Goal: Information Seeking & Learning: Learn about a topic

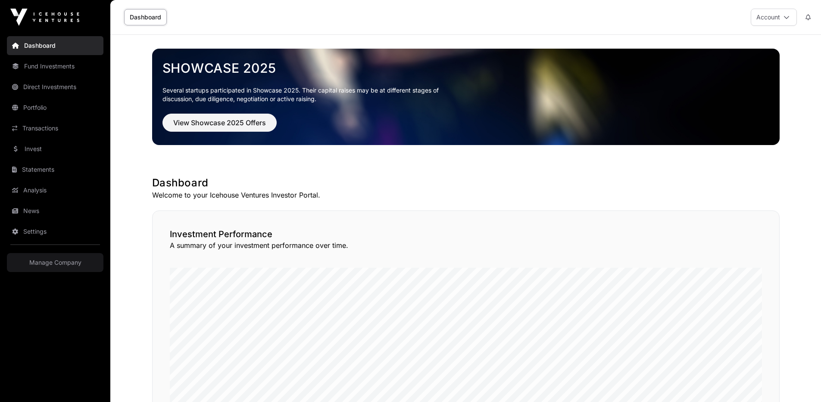
click at [767, 22] on button "Account" at bounding box center [774, 17] width 46 height 17
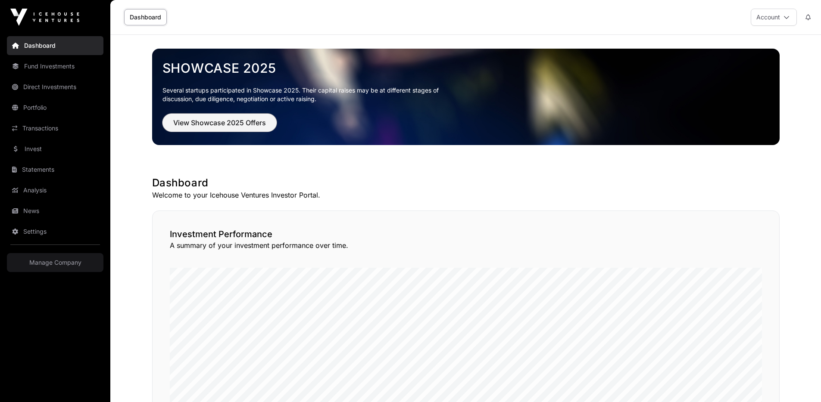
click at [193, 125] on span "View Showcase 2025 Offers" at bounding box center [219, 123] width 93 height 10
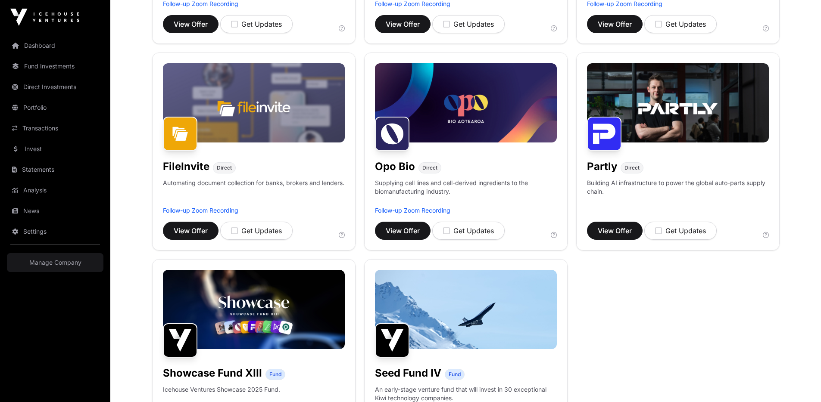
scroll to position [393, 0]
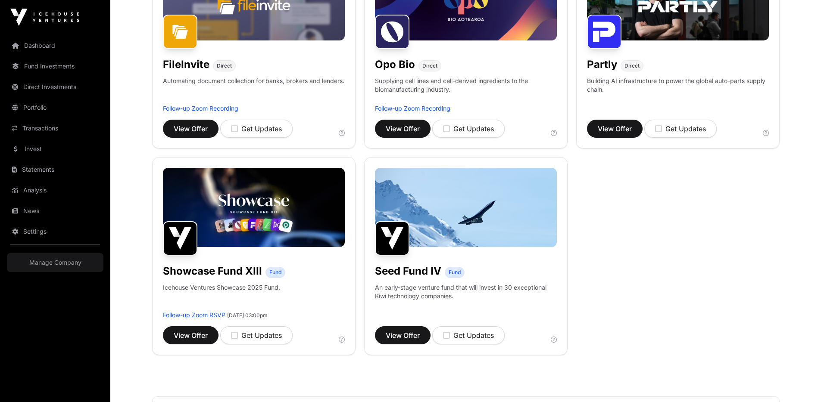
click at [237, 236] on img at bounding box center [254, 207] width 182 height 79
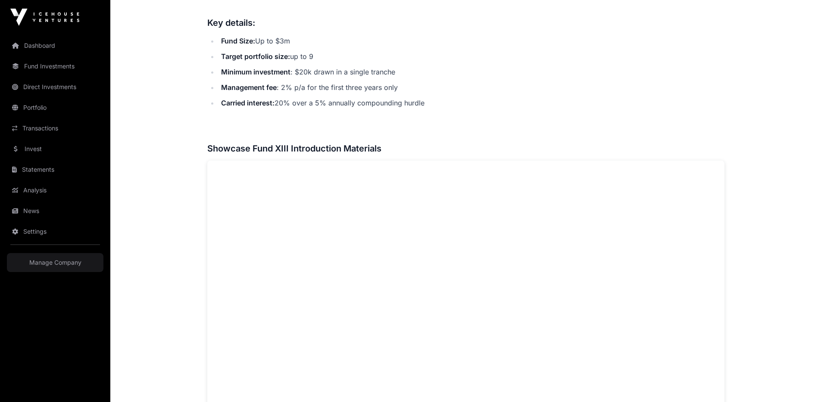
scroll to position [559, 0]
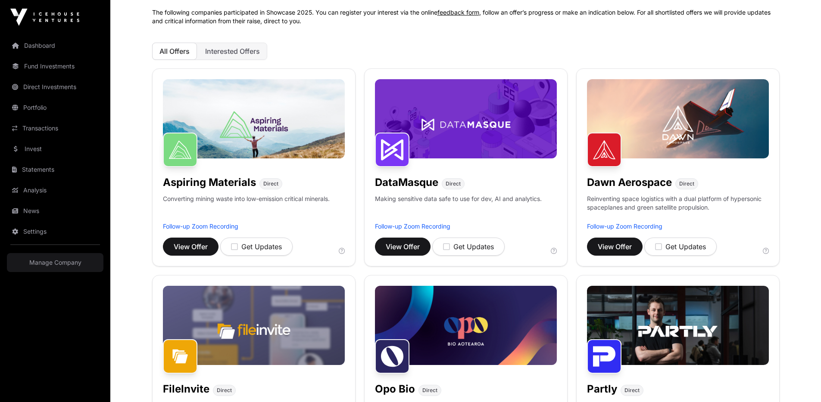
scroll to position [50, 0]
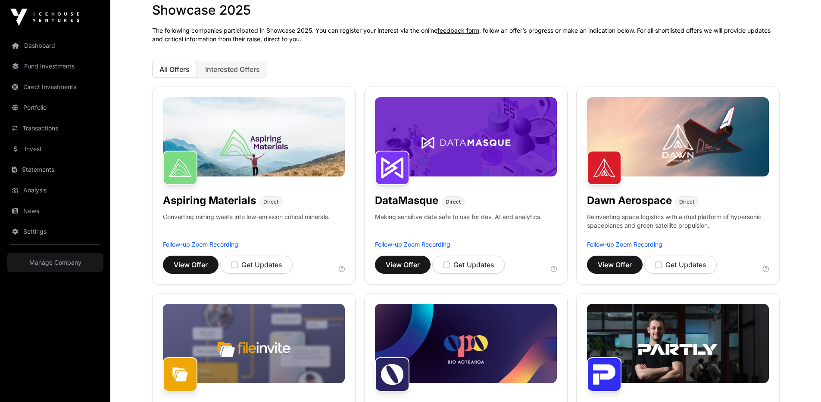
click at [222, 69] on span "Interested Offers" at bounding box center [232, 69] width 55 height 9
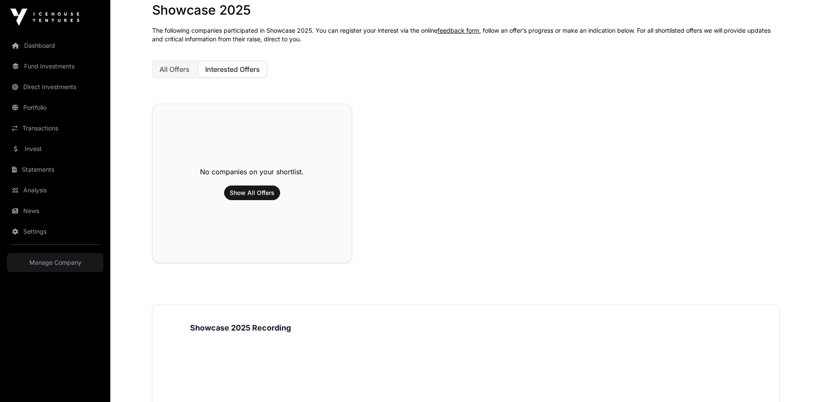
click at [163, 70] on span "All Offers" at bounding box center [174, 69] width 30 height 9
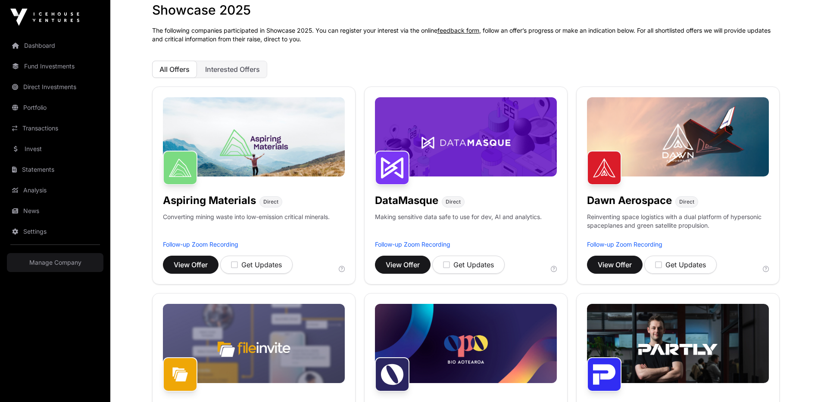
click at [220, 67] on span "Interested Offers" at bounding box center [232, 69] width 55 height 9
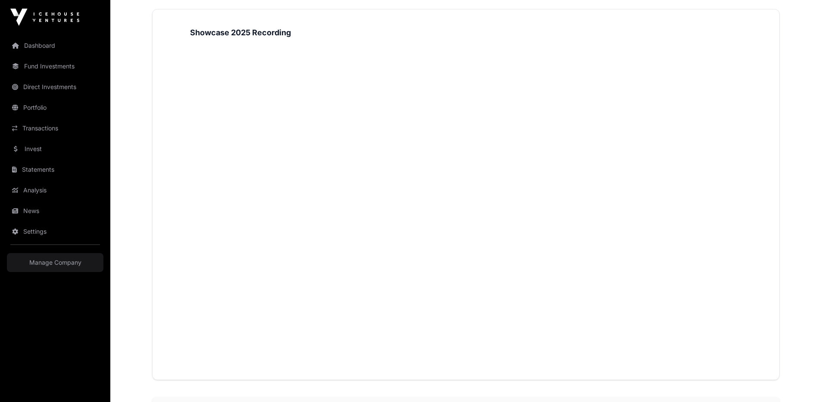
scroll to position [0, 0]
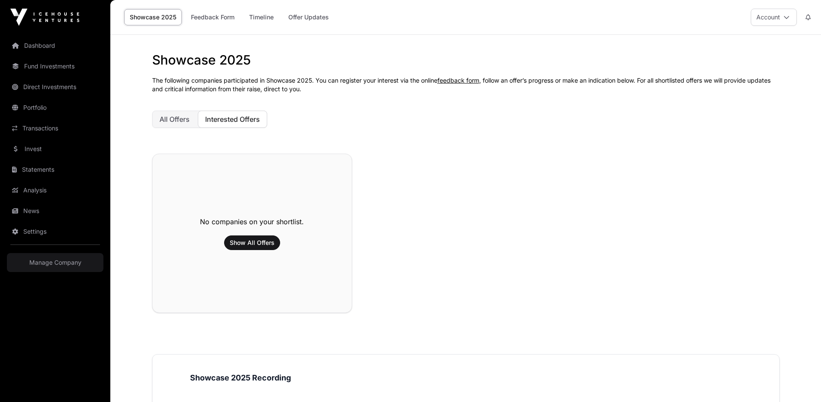
click at [197, 113] on button "All Offers" at bounding box center [174, 119] width 45 height 17
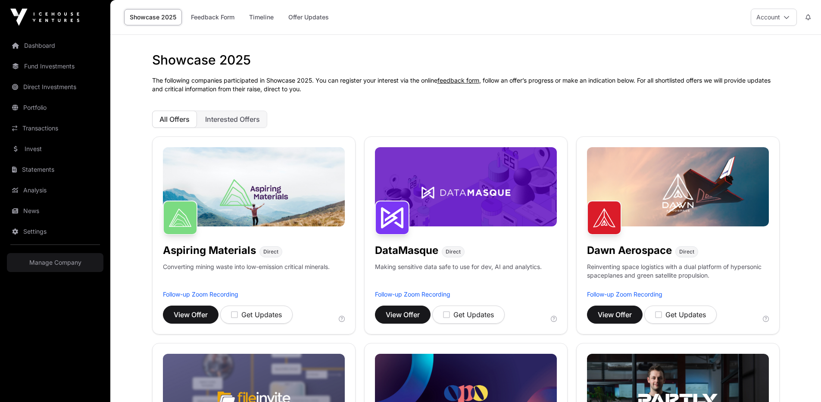
click at [702, 168] on img at bounding box center [678, 186] width 182 height 79
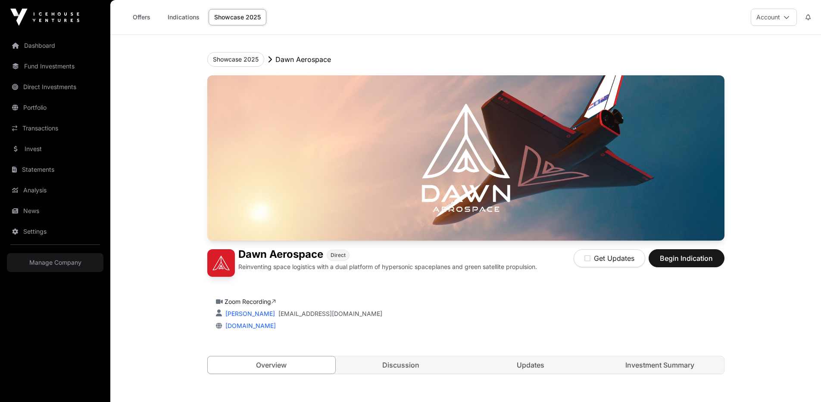
click at [189, 22] on link "Indications" at bounding box center [183, 17] width 43 height 16
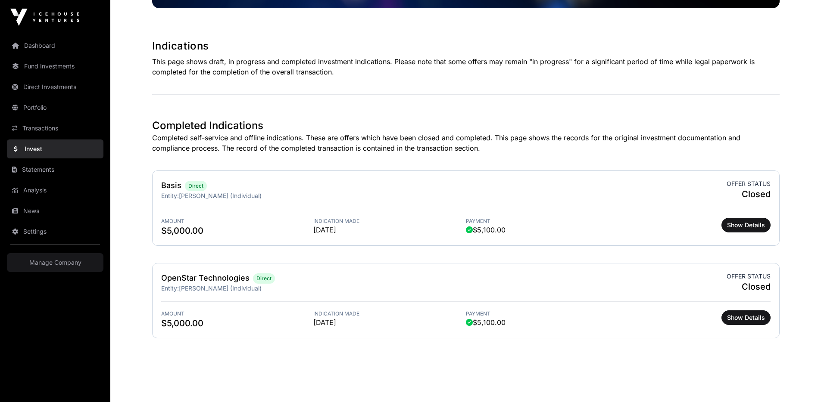
scroll to position [146, 0]
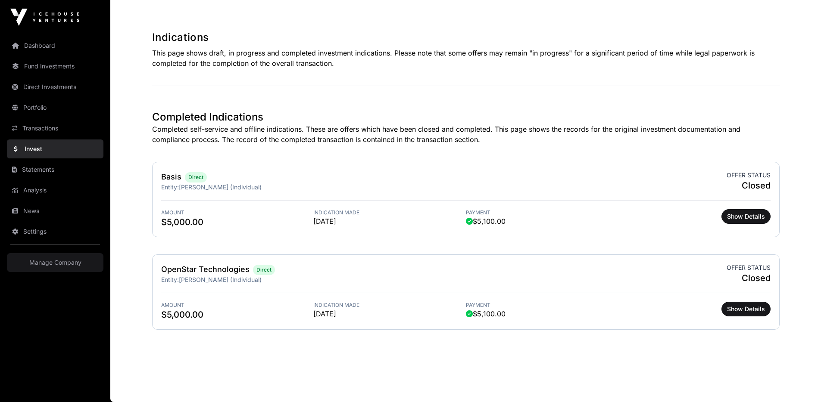
click at [203, 272] on h2 "OpenStar Technologies" at bounding box center [205, 270] width 88 height 12
click at [263, 286] on div "OpenStar Technologies Direct Entity: Kwang-Hee Lee (Individual) Offer status Cl…" at bounding box center [465, 292] width 627 height 75
click at [274, 311] on span "$5,000.00" at bounding box center [237, 315] width 153 height 12
click at [737, 305] on span "Show Details" at bounding box center [746, 309] width 38 height 9
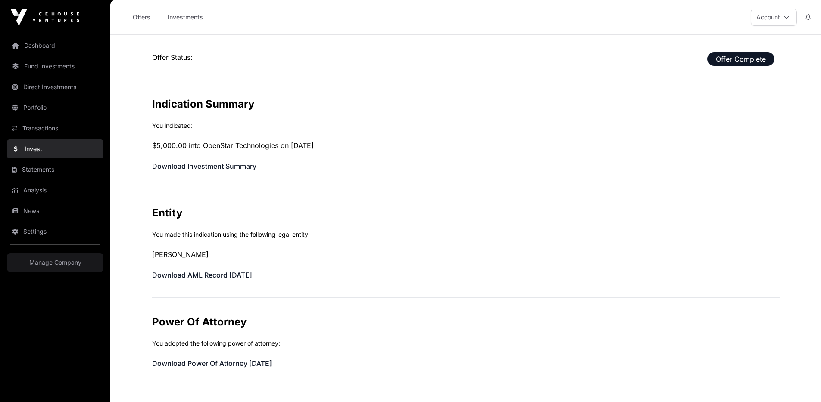
click at [187, 23] on link "Investments" at bounding box center [185, 17] width 47 height 16
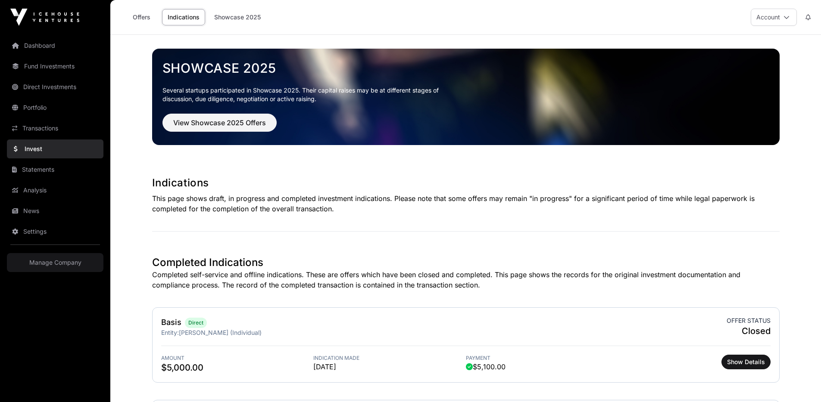
click at [136, 19] on link "Offers" at bounding box center [141, 17] width 34 height 16
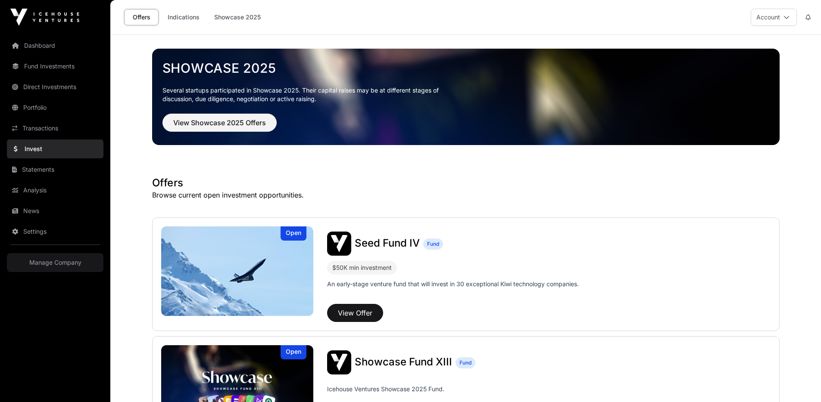
click at [223, 17] on link "Showcase 2025" at bounding box center [238, 17] width 58 height 16
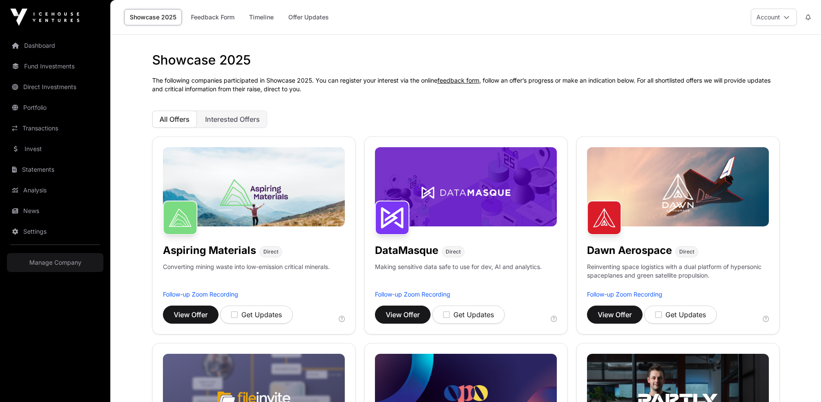
click at [298, 17] on link "Offer Updates" at bounding box center [309, 17] width 52 height 16
click at [309, 19] on link "Offer Updates" at bounding box center [309, 17] width 52 height 16
click at [253, 19] on link "Timeline" at bounding box center [261, 17] width 36 height 16
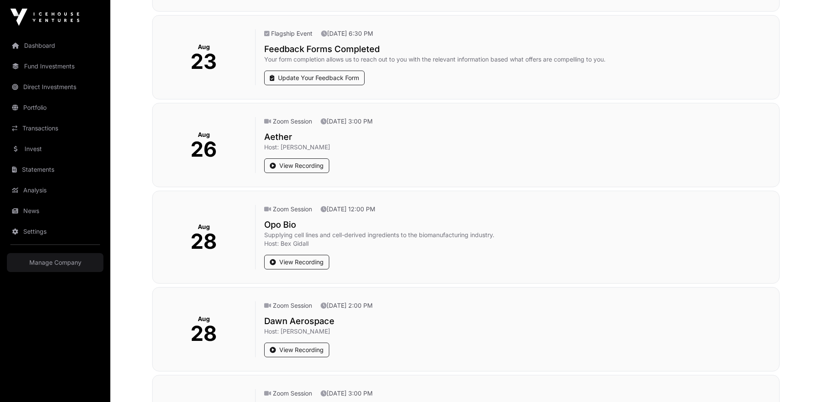
scroll to position [254, 0]
click at [214, 144] on p "26" at bounding box center [203, 148] width 26 height 21
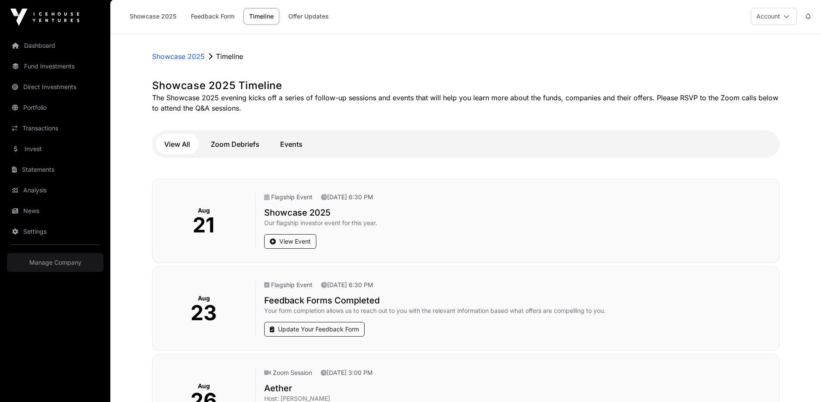
scroll to position [2, 0]
click at [239, 143] on button "Zoom Debriefs" at bounding box center [235, 143] width 66 height 21
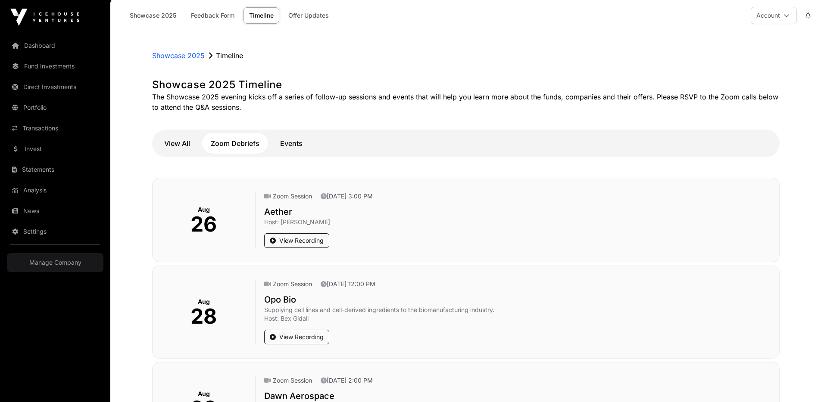
click at [294, 142] on button "Events" at bounding box center [291, 143] width 40 height 21
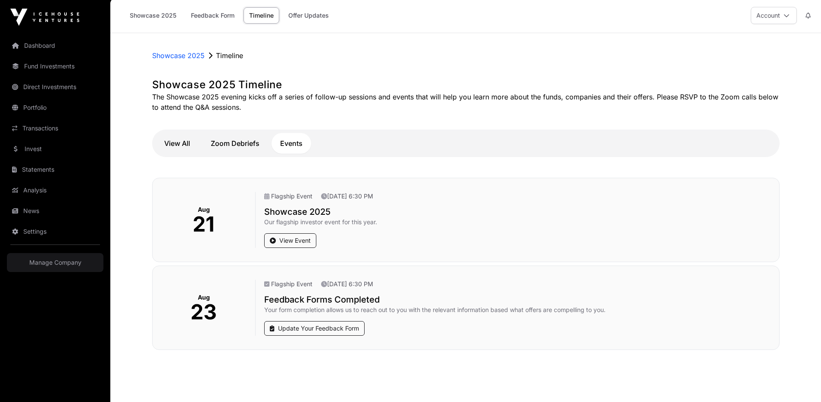
click at [150, 17] on link "Showcase 2025" at bounding box center [153, 15] width 58 height 16
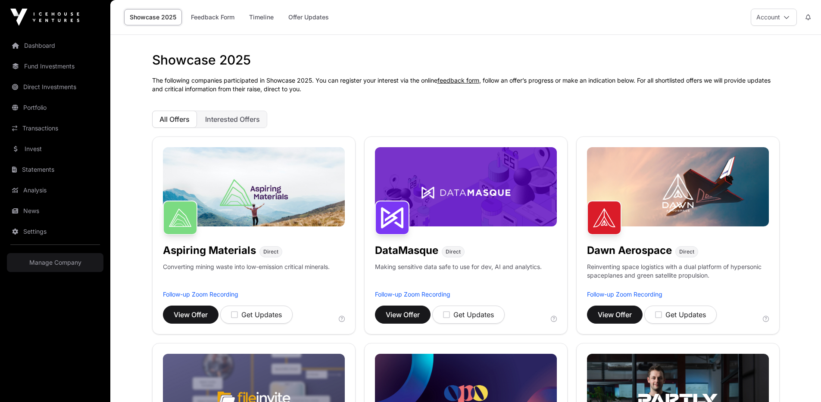
click at [77, 88] on link "Direct Investments" at bounding box center [55, 87] width 97 height 19
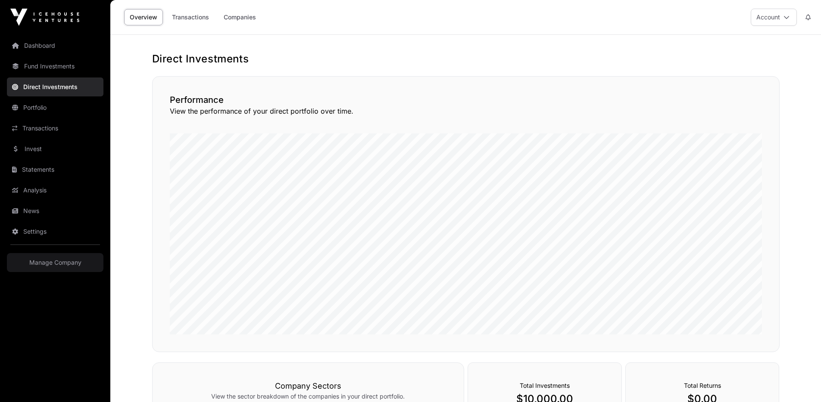
click at [199, 19] on link "Transactions" at bounding box center [190, 17] width 48 height 16
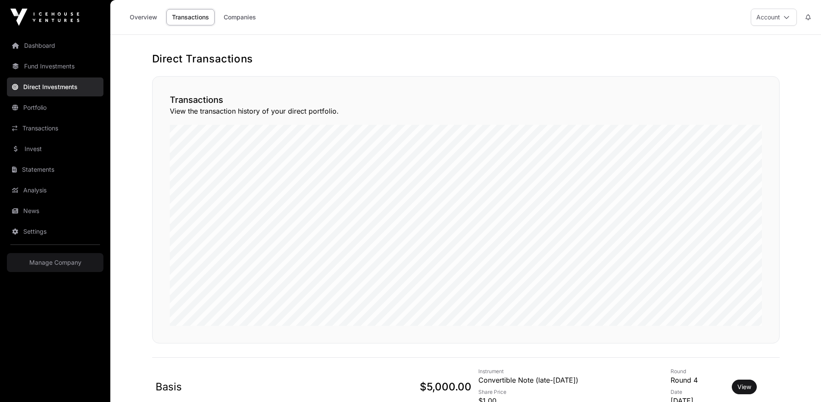
click at [224, 16] on link "Companies" at bounding box center [240, 17] width 44 height 16
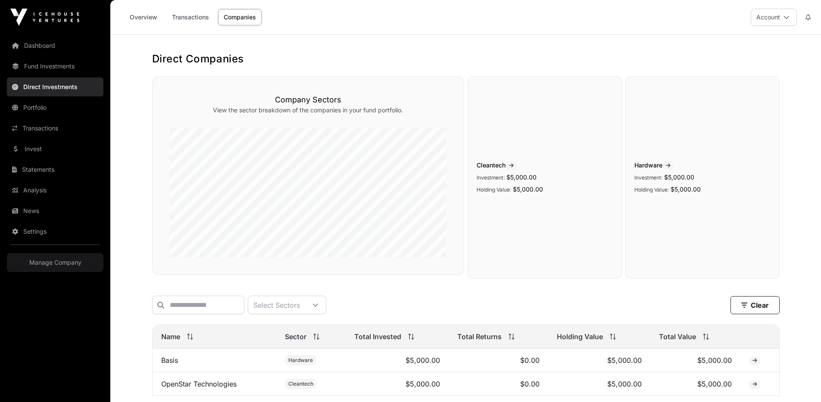
click at [60, 106] on link "Portfolio" at bounding box center [55, 107] width 97 height 19
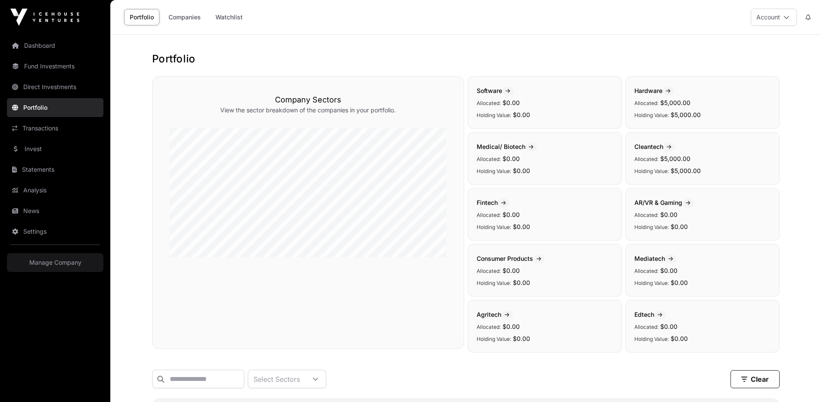
click at [185, 16] on link "Companies" at bounding box center [185, 17] width 44 height 16
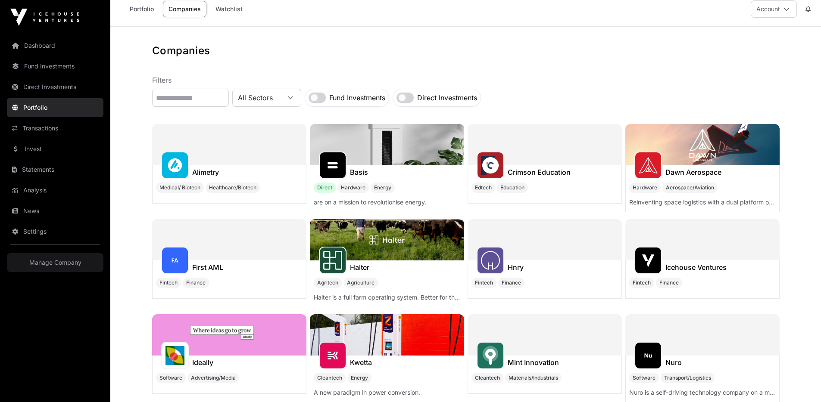
scroll to position [10, 0]
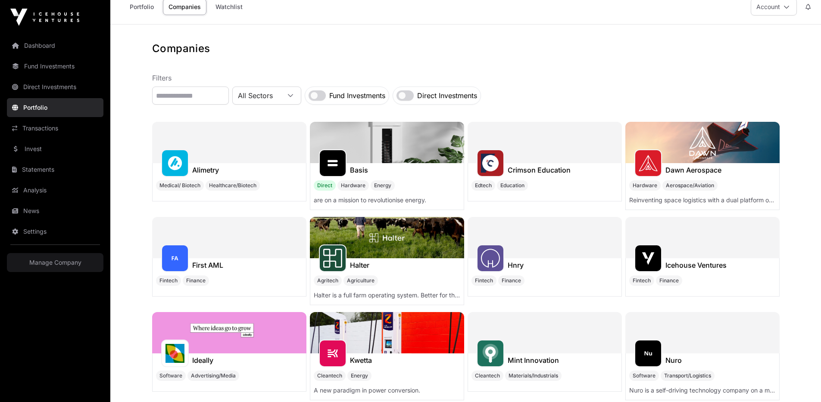
click at [350, 169] on h1 "Basis" at bounding box center [359, 170] width 18 height 10
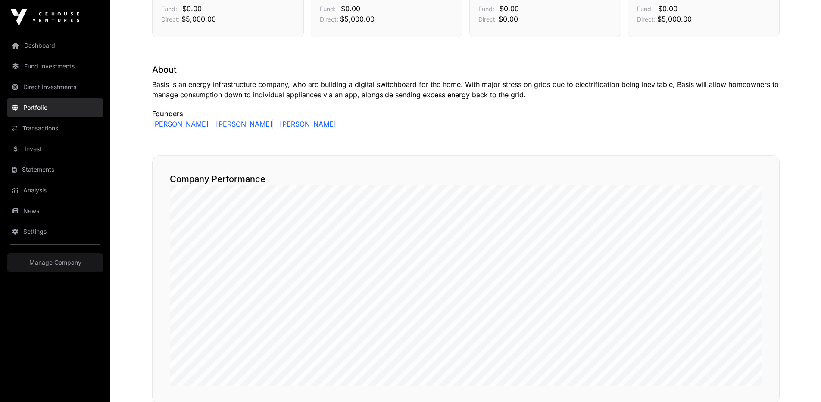
scroll to position [136, 0]
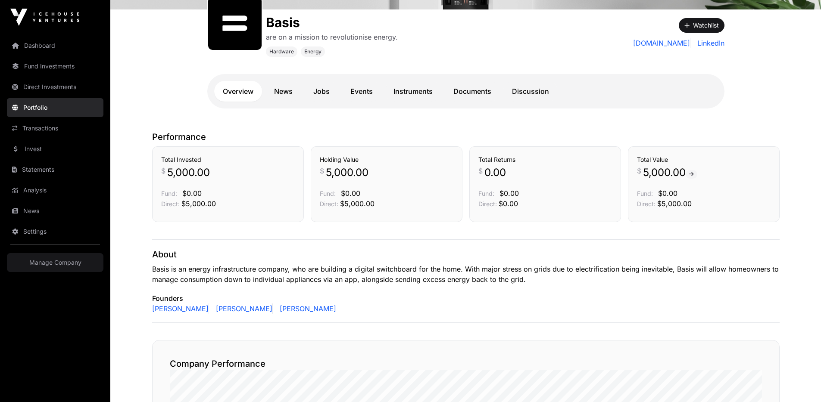
click at [281, 96] on link "News" at bounding box center [283, 91] width 36 height 21
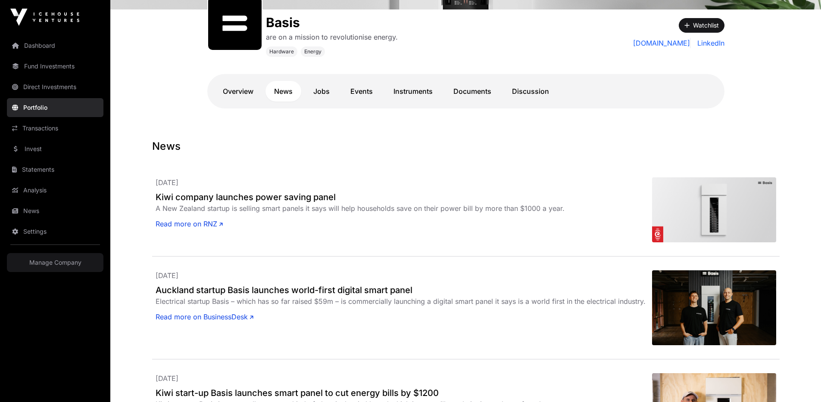
click at [322, 91] on link "Jobs" at bounding box center [322, 91] width 34 height 21
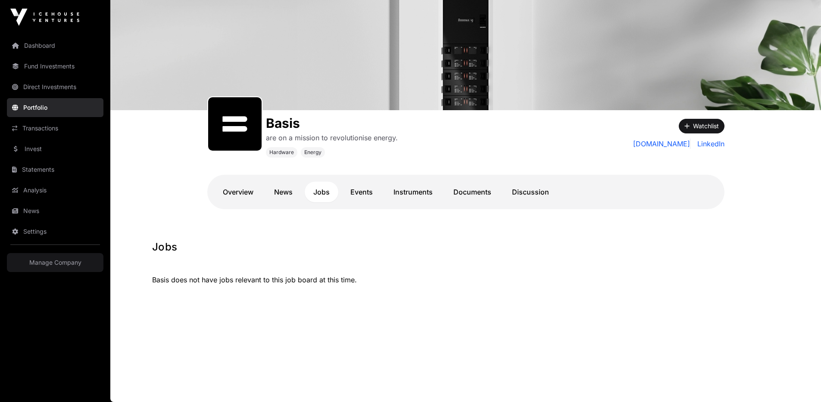
click at [356, 188] on link "Events" at bounding box center [362, 192] width 40 height 21
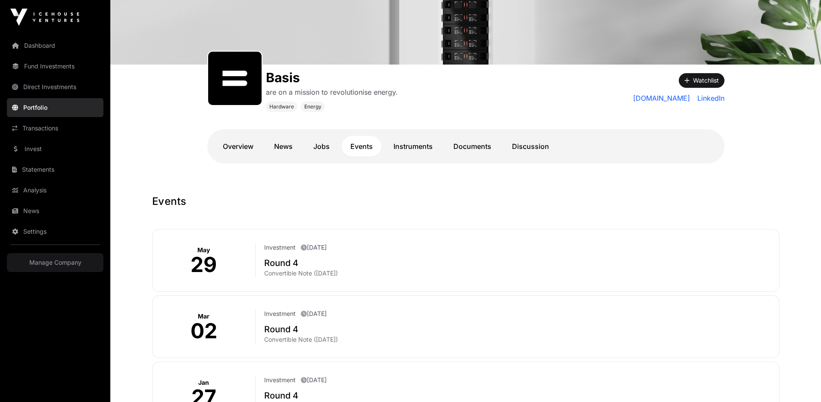
scroll to position [80, 0]
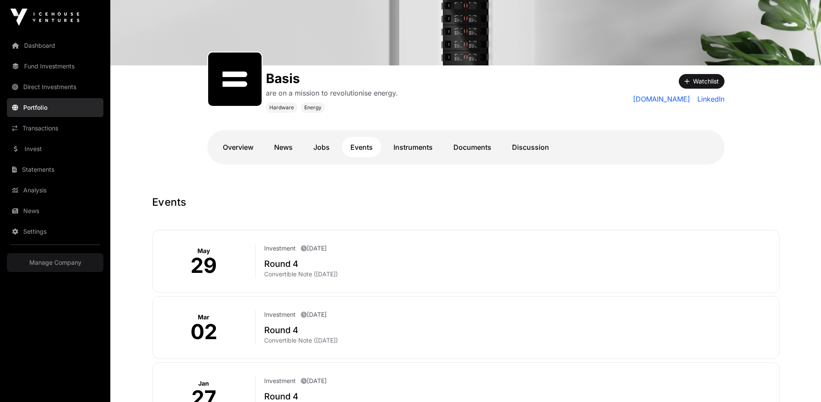
click at [418, 140] on link "Instruments" at bounding box center [413, 147] width 56 height 21
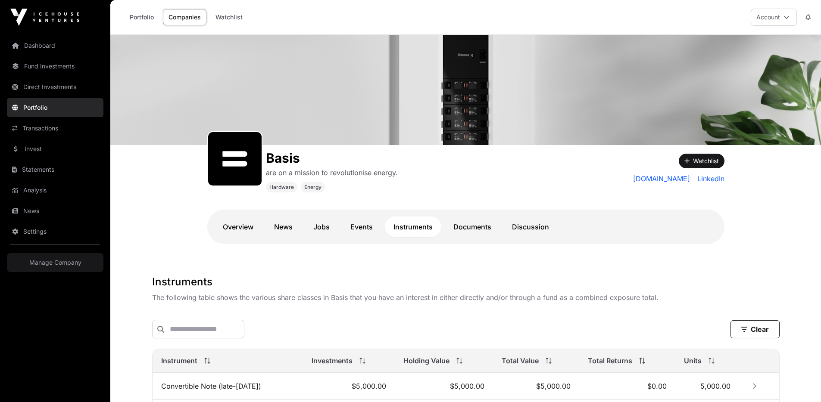
click at [461, 232] on link "Documents" at bounding box center [472, 227] width 55 height 21
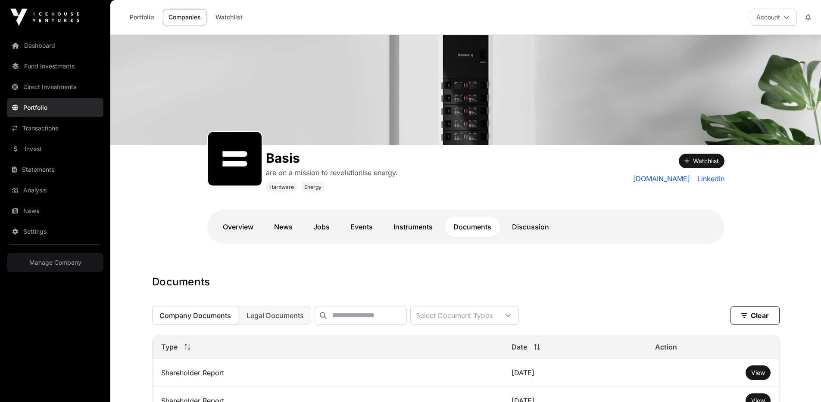
click at [532, 228] on link "Discussion" at bounding box center [530, 227] width 54 height 21
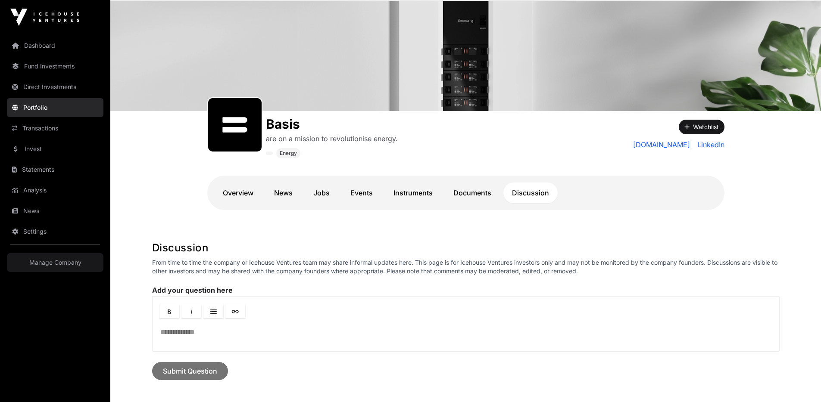
scroll to position [119, 0]
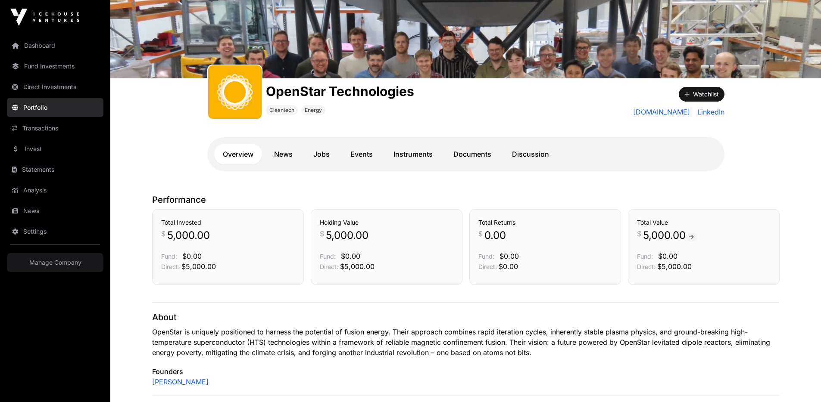
scroll to position [25, 0]
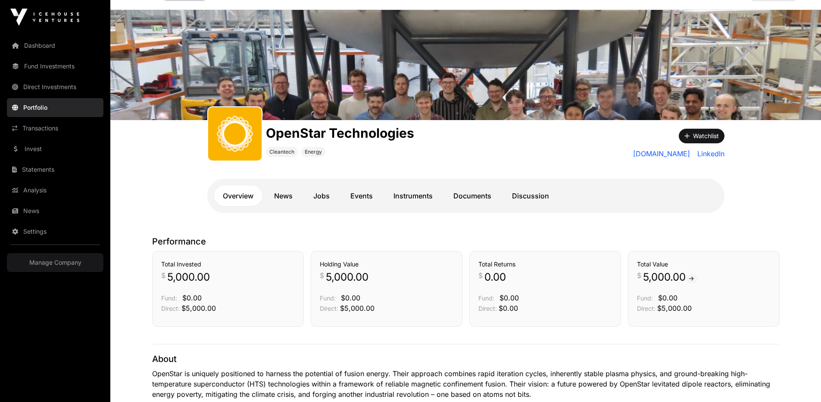
click at [290, 196] on link "News" at bounding box center [283, 196] width 36 height 21
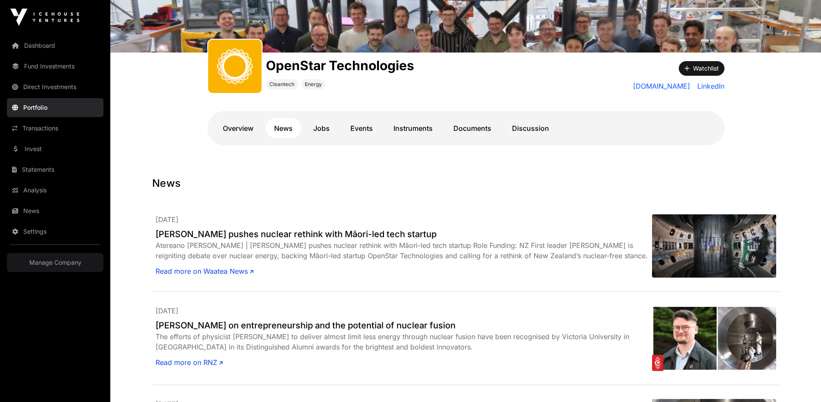
scroll to position [127, 0]
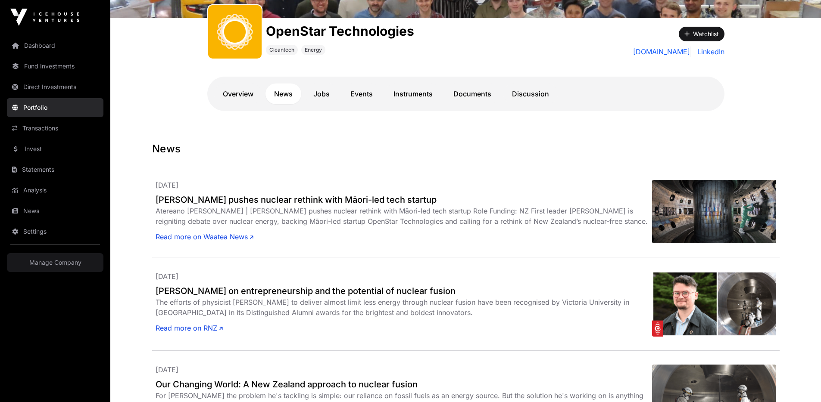
click at [321, 96] on link "Jobs" at bounding box center [322, 94] width 34 height 21
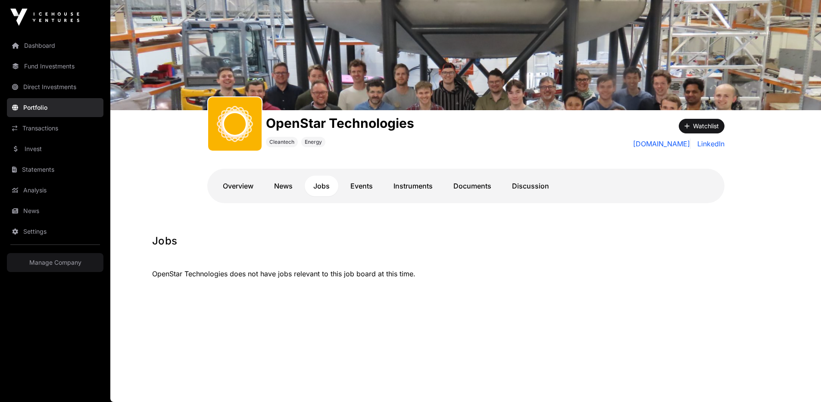
click at [361, 184] on link "Events" at bounding box center [362, 186] width 40 height 21
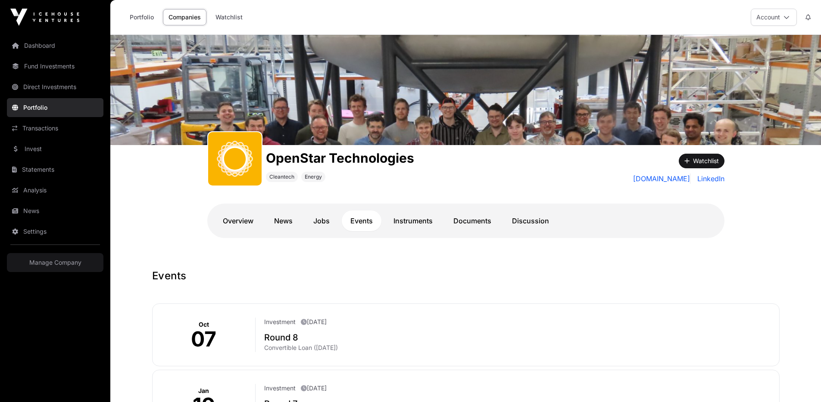
click at [421, 221] on link "Instruments" at bounding box center [413, 221] width 56 height 21
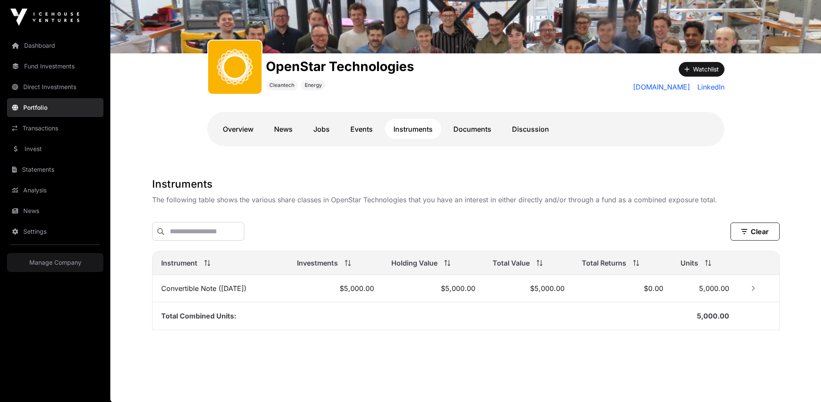
scroll to position [94, 0]
click at [460, 132] on link "Documents" at bounding box center [472, 128] width 55 height 21
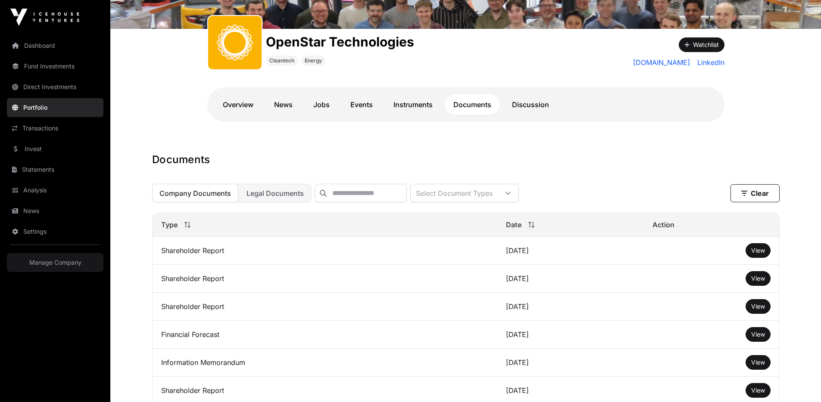
scroll to position [127, 0]
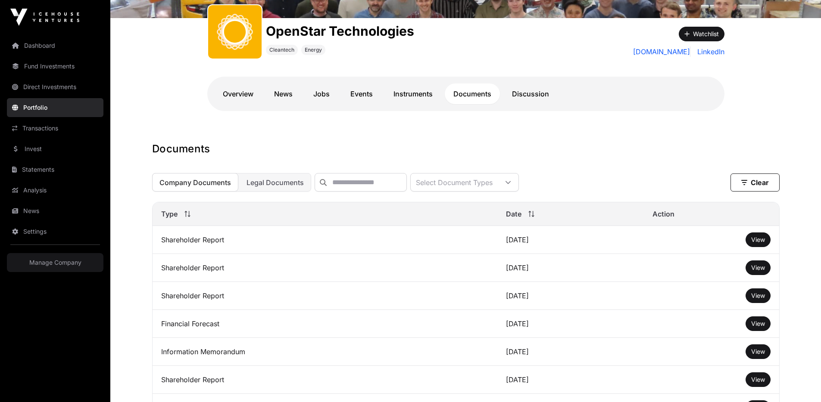
click at [764, 243] on span "View" at bounding box center [758, 239] width 14 height 7
click at [524, 90] on link "Discussion" at bounding box center [530, 94] width 54 height 21
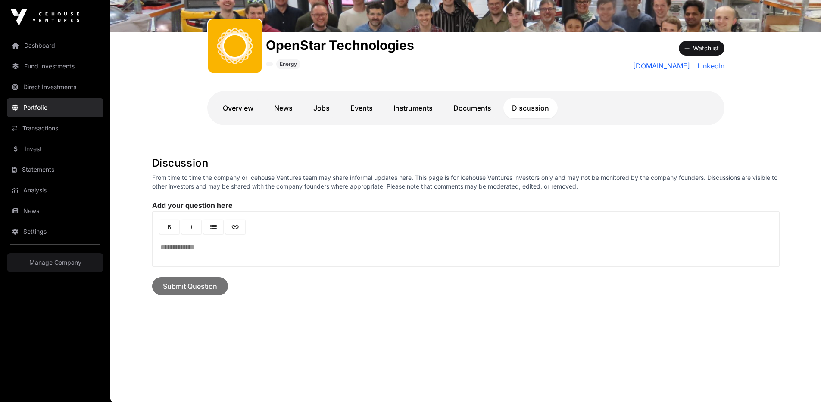
scroll to position [113, 0]
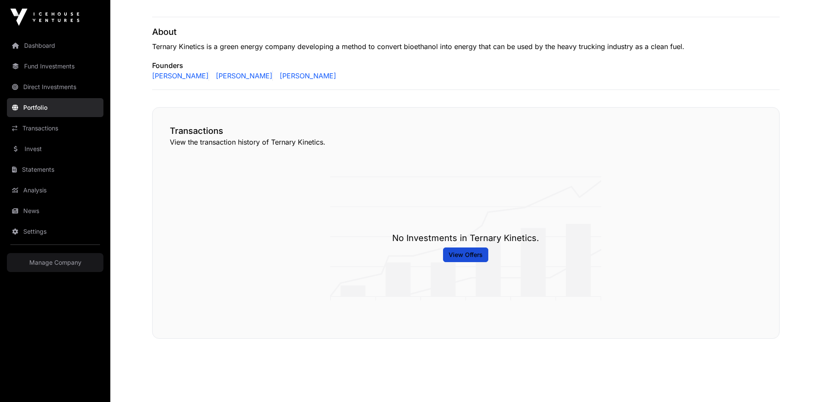
scroll to position [376, 0]
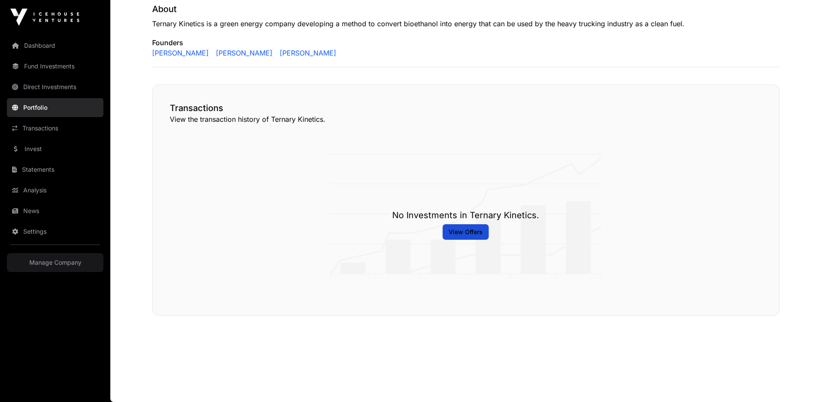
click at [459, 232] on span "View Offers" at bounding box center [466, 232] width 34 height 9
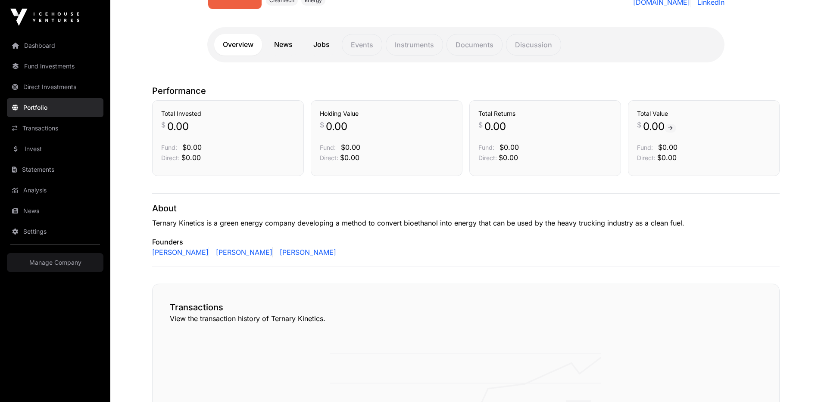
scroll to position [31, 0]
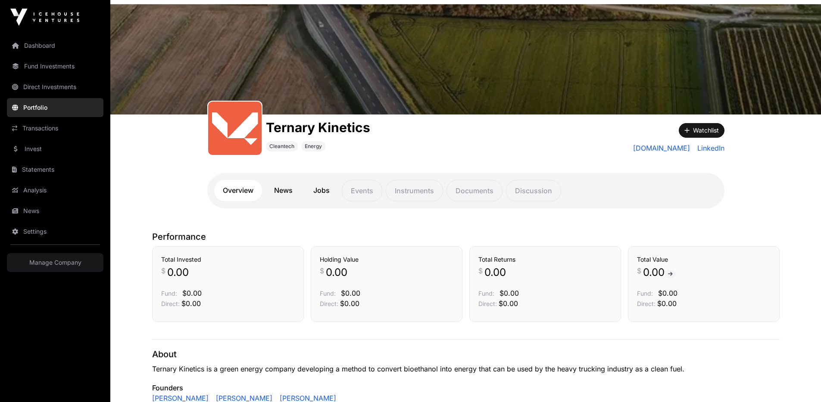
click at [293, 194] on link "News" at bounding box center [283, 191] width 36 height 22
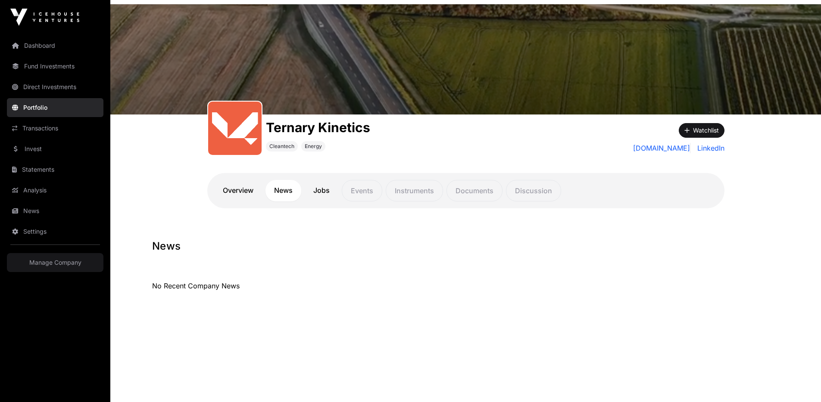
click at [314, 189] on link "Jobs" at bounding box center [322, 191] width 34 height 22
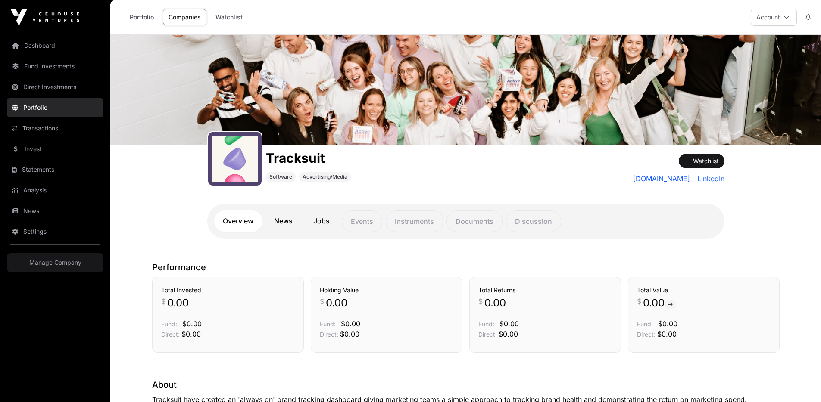
click at [277, 227] on link "News" at bounding box center [283, 222] width 36 height 22
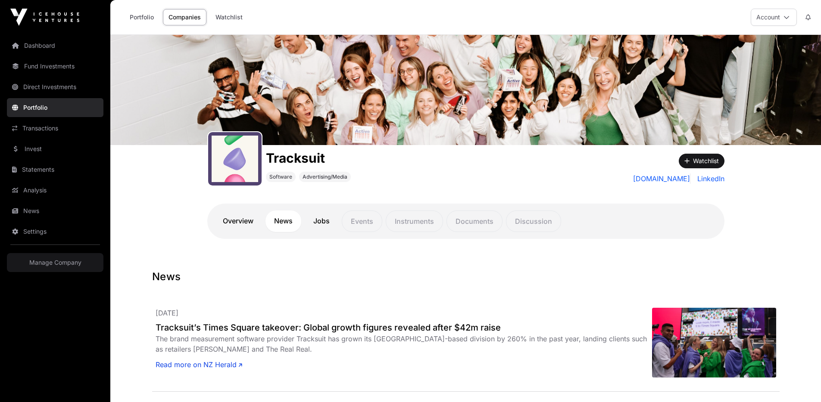
click at [309, 215] on link "Jobs" at bounding box center [322, 222] width 34 height 22
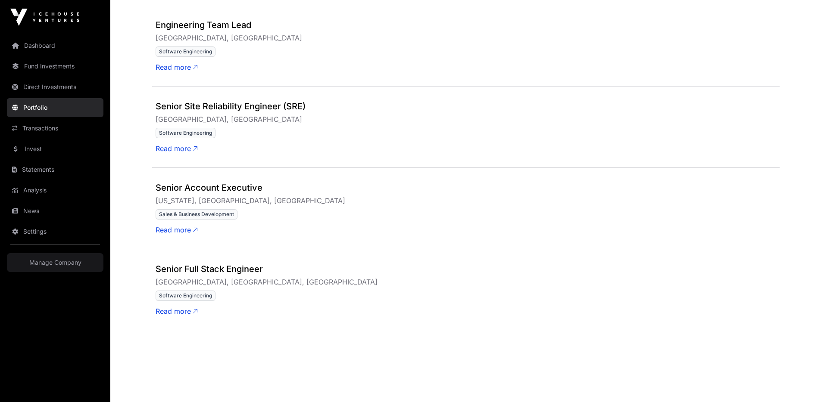
scroll to position [534, 0]
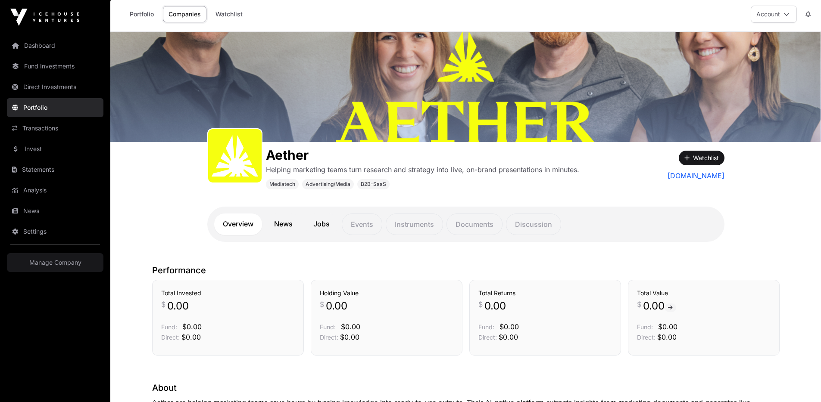
scroll to position [0, 0]
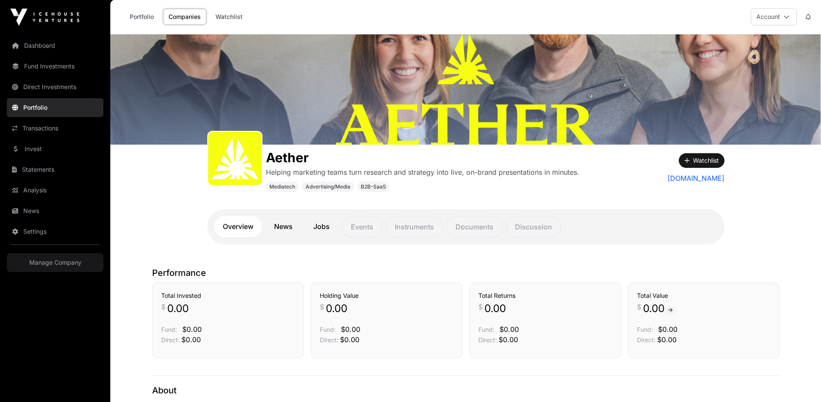
click at [289, 230] on link "News" at bounding box center [283, 227] width 36 height 22
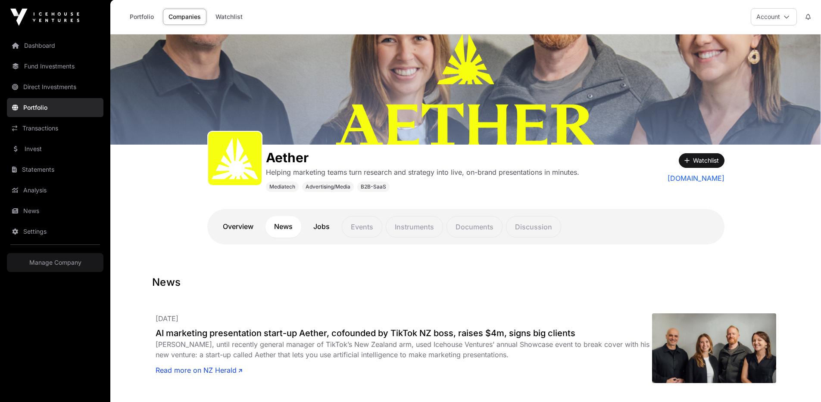
click at [313, 226] on link "Jobs" at bounding box center [322, 227] width 34 height 22
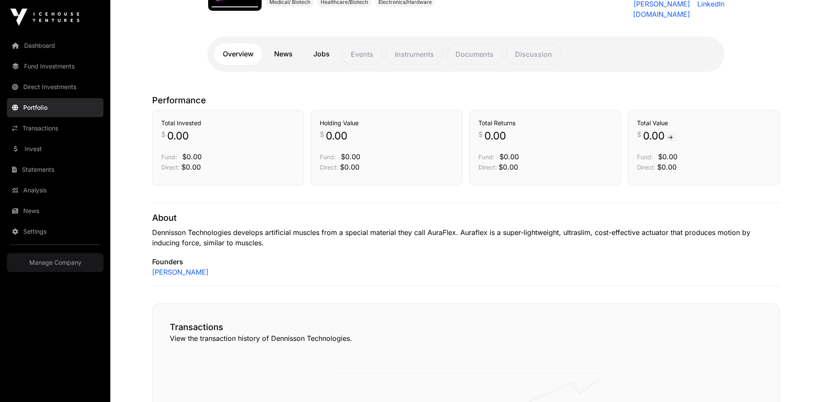
scroll to position [135, 0]
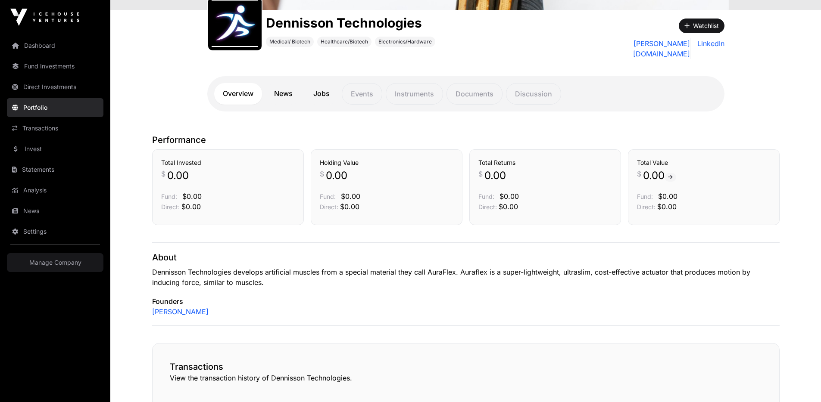
click at [310, 86] on link "Jobs" at bounding box center [322, 94] width 34 height 22
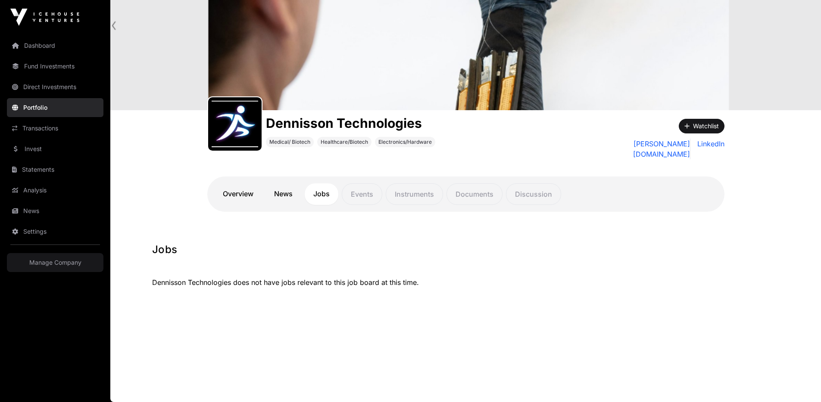
click at [288, 184] on link "News" at bounding box center [283, 195] width 36 height 22
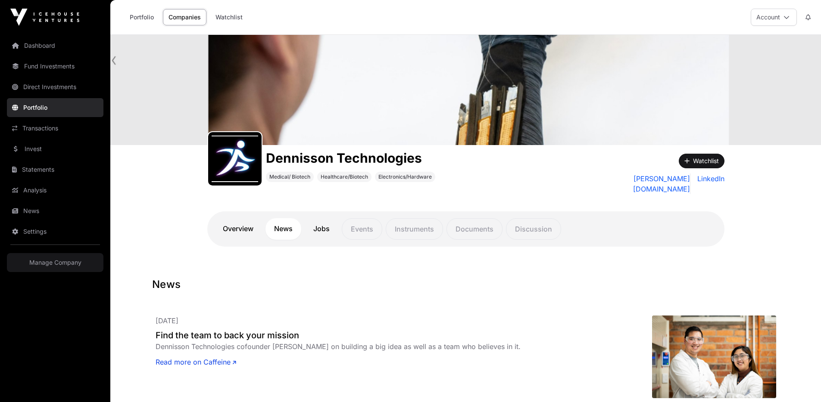
click at [709, 176] on link "LinkedIn" at bounding box center [709, 184] width 31 height 21
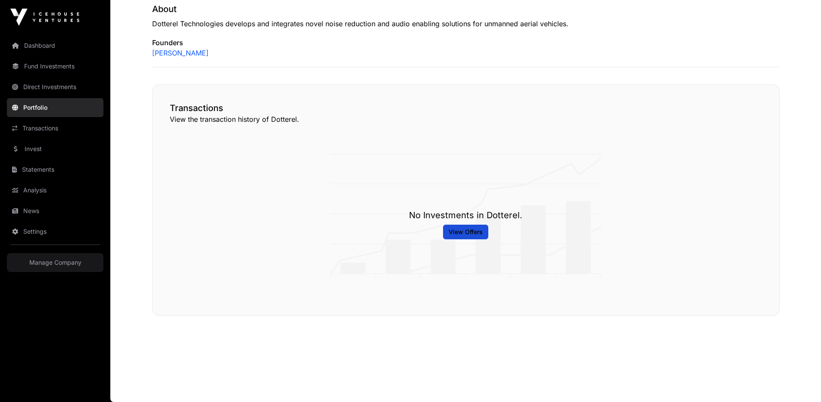
scroll to position [80, 0]
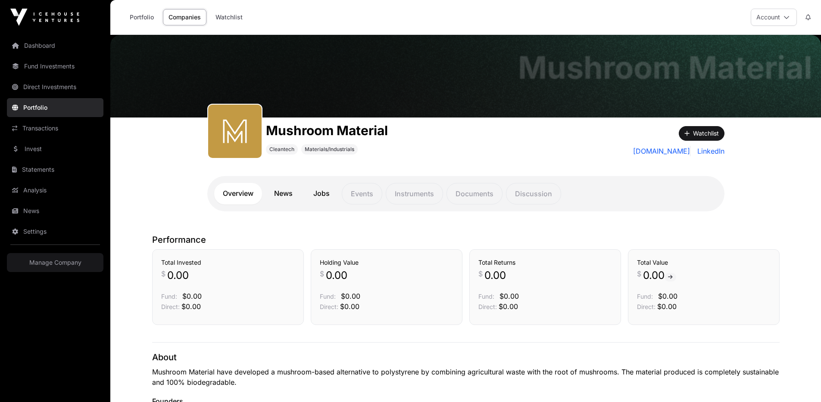
click at [331, 199] on link "Jobs" at bounding box center [322, 194] width 34 height 22
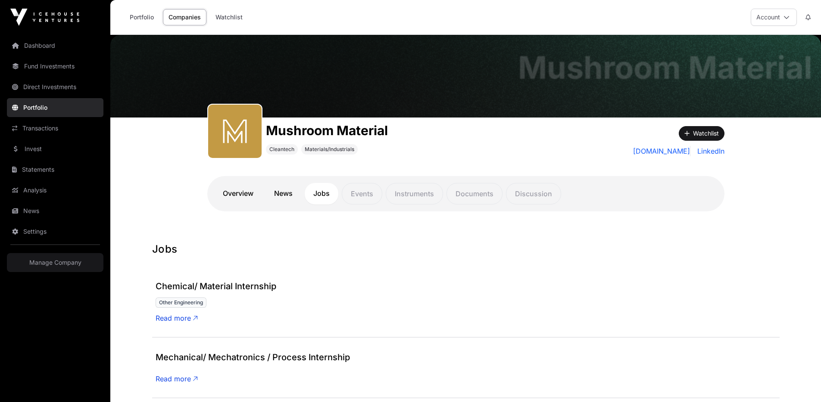
click at [290, 189] on link "News" at bounding box center [283, 194] width 36 height 22
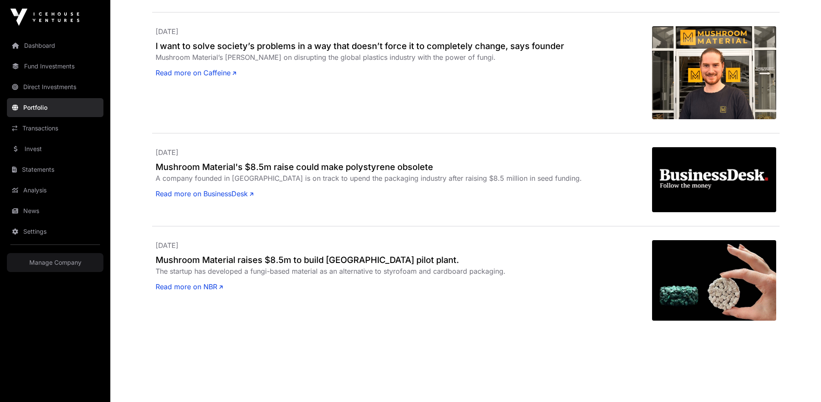
scroll to position [360, 0]
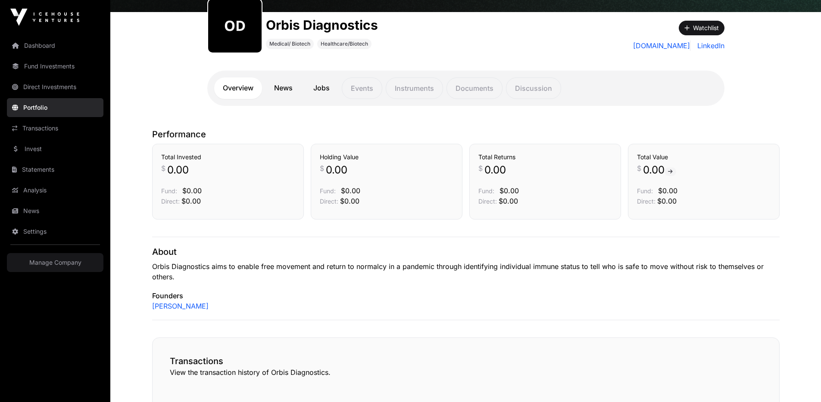
scroll to position [69, 0]
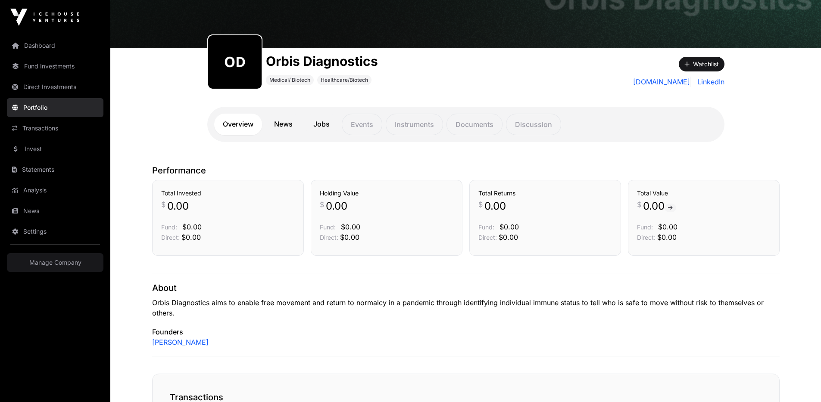
click at [288, 128] on link "News" at bounding box center [283, 125] width 36 height 22
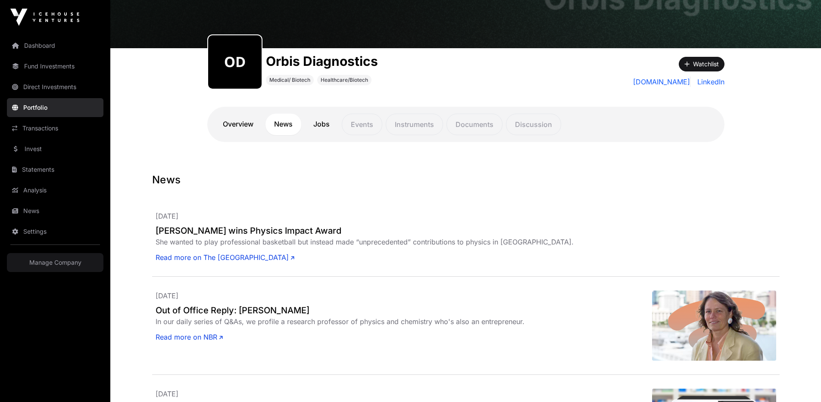
click at [332, 122] on link "Jobs" at bounding box center [322, 125] width 34 height 22
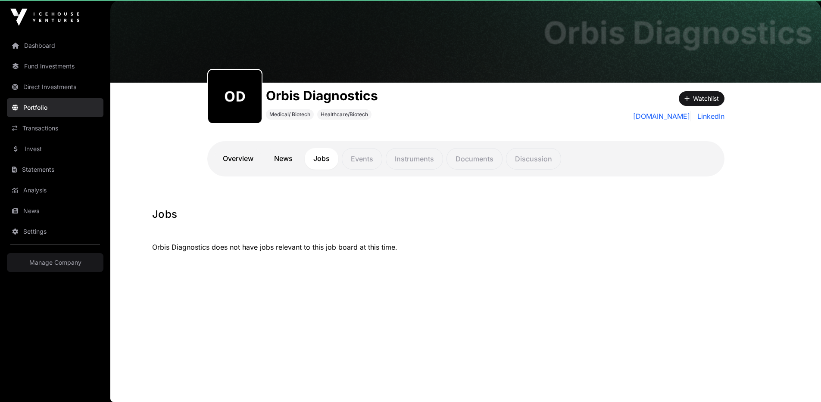
scroll to position [35, 0]
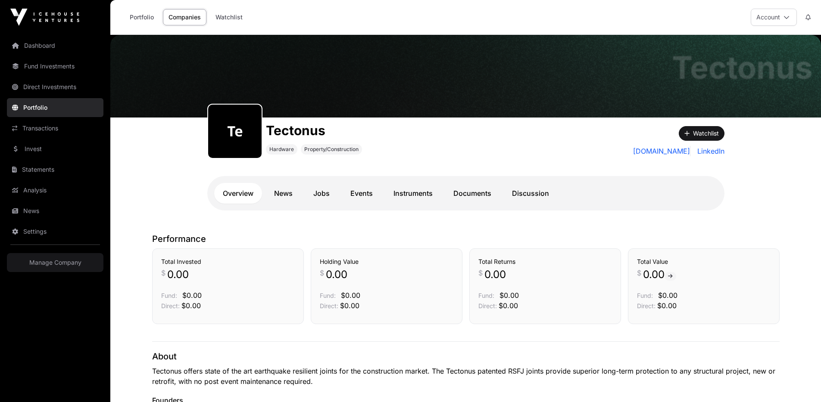
click at [273, 193] on link "News" at bounding box center [283, 193] width 36 height 21
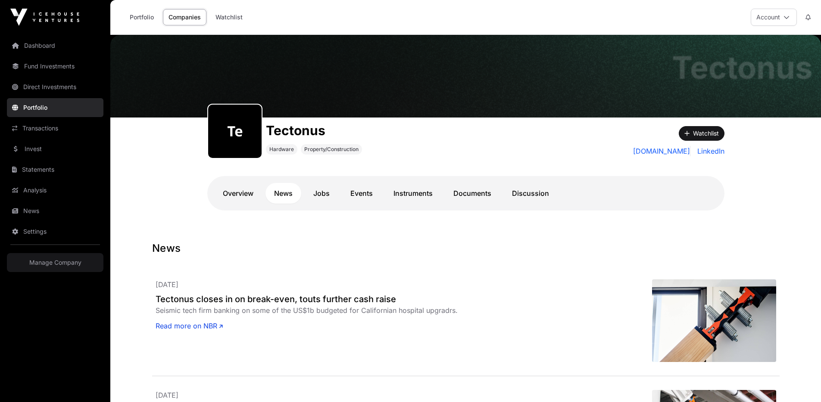
click at [318, 195] on link "Jobs" at bounding box center [322, 193] width 34 height 21
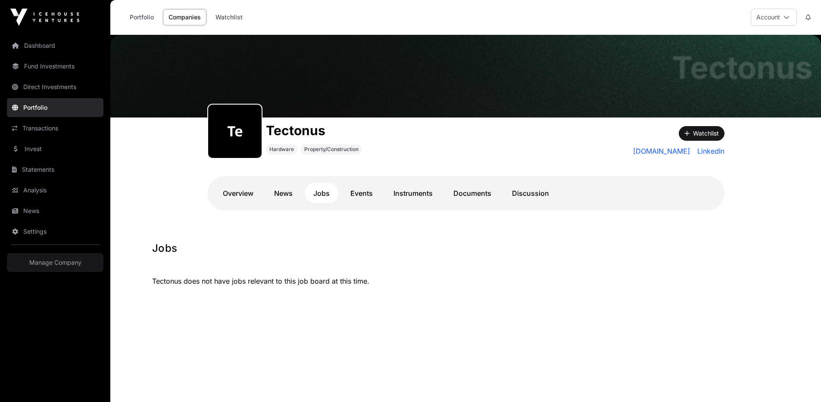
click at [354, 194] on link "Events" at bounding box center [362, 193] width 40 height 21
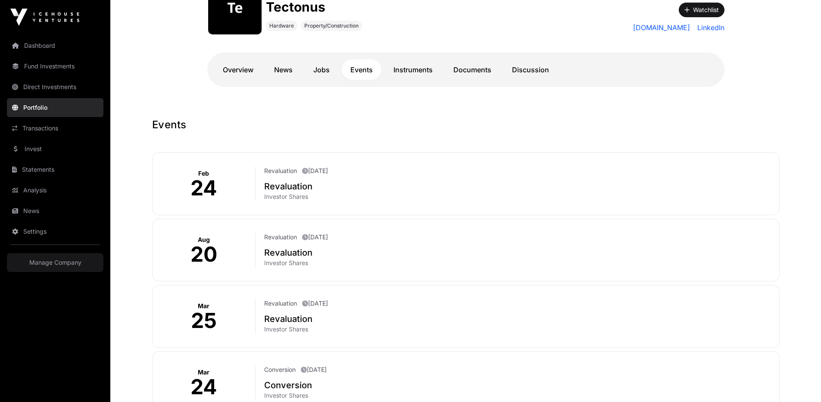
scroll to position [72, 0]
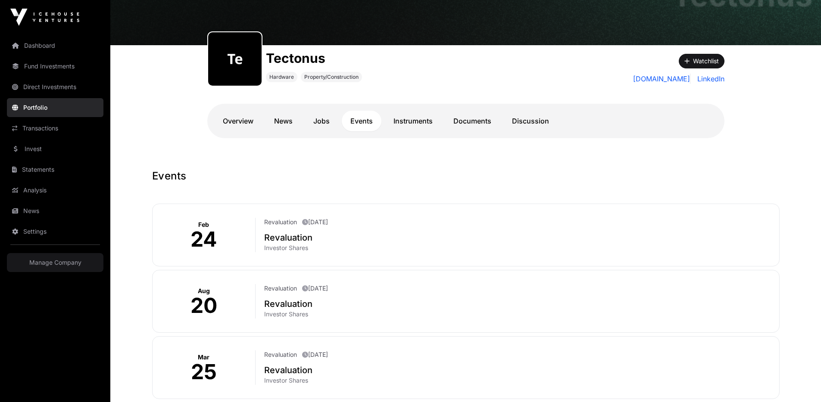
click at [423, 120] on link "Instruments" at bounding box center [413, 121] width 56 height 21
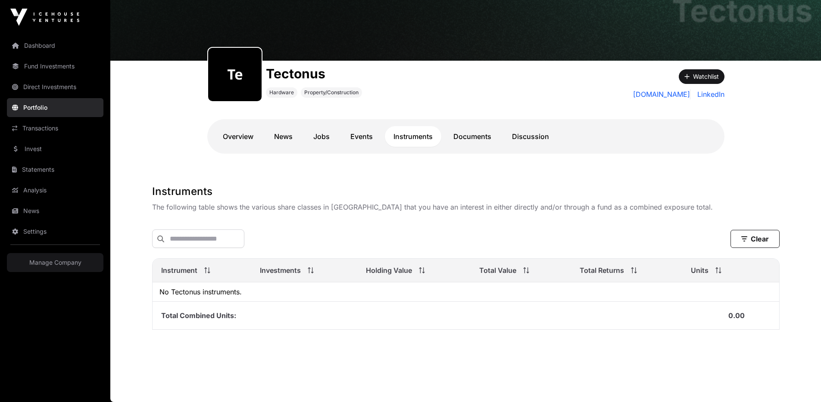
scroll to position [58, 0]
click at [464, 137] on link "Documents" at bounding box center [472, 136] width 55 height 21
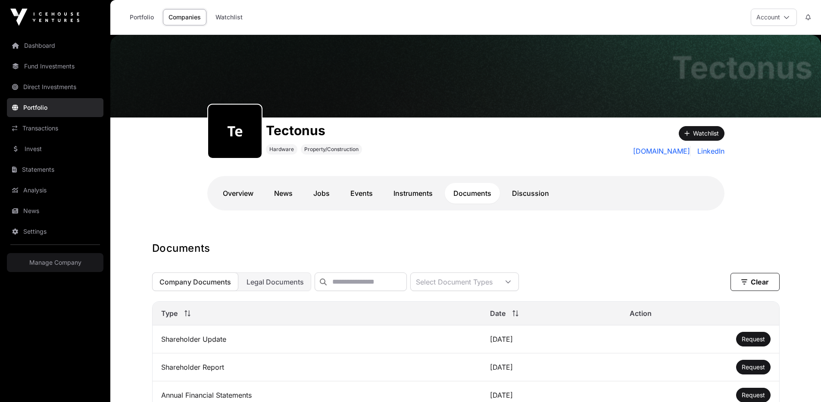
click at [524, 192] on link "Discussion" at bounding box center [530, 193] width 54 height 21
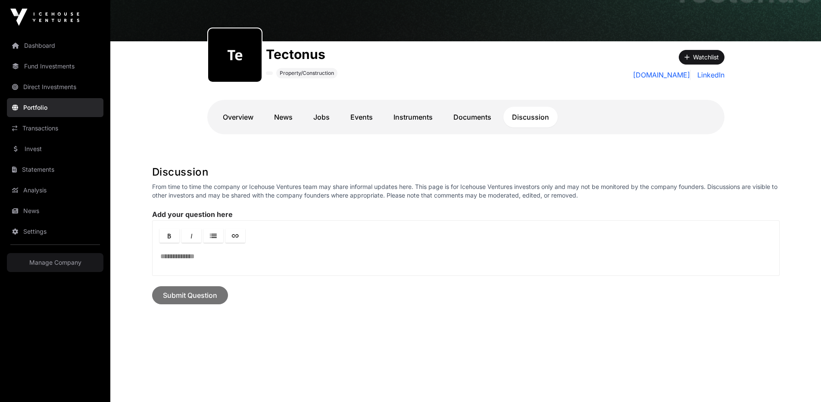
scroll to position [85, 0]
